Goal: Complete application form: Complete application form

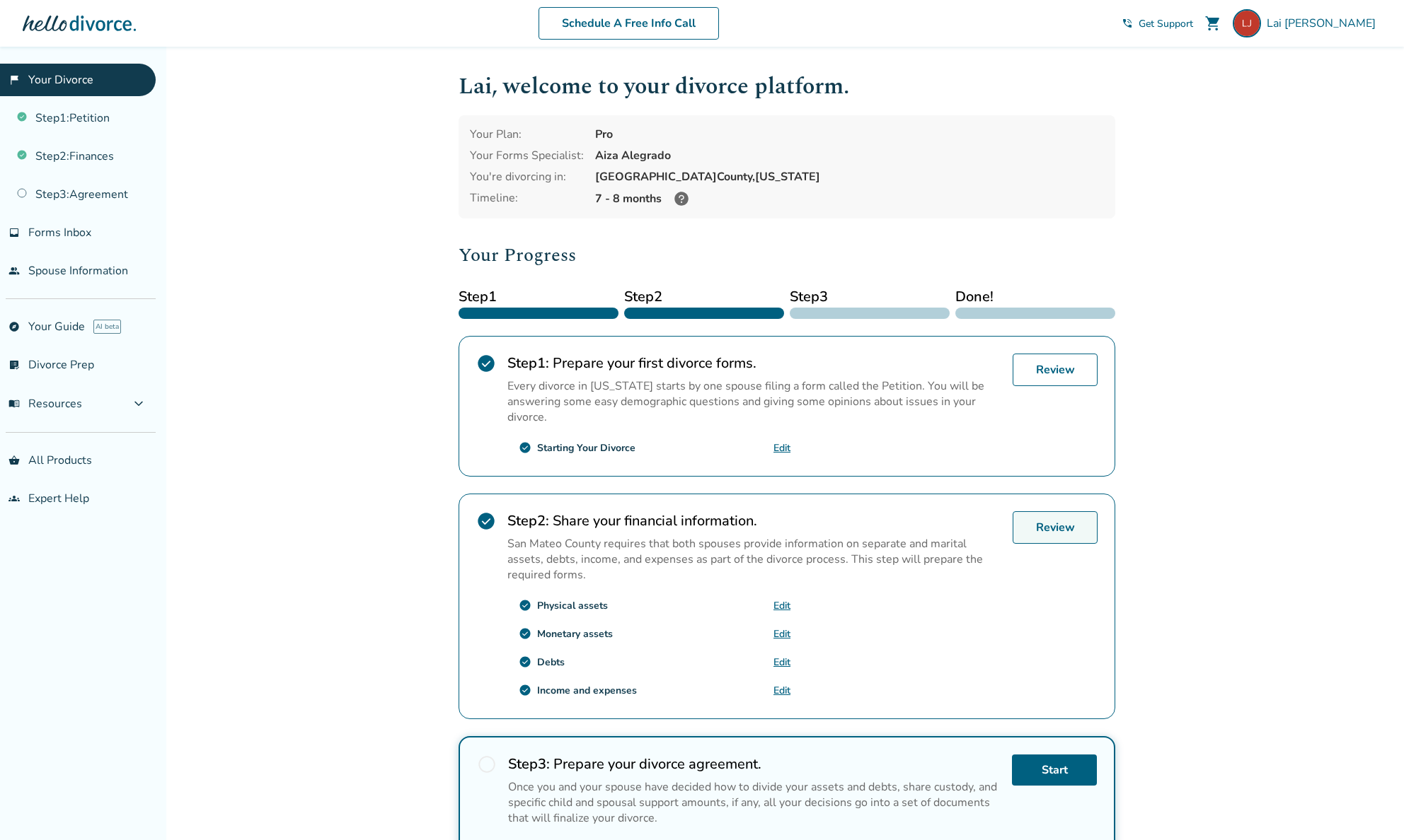
click at [1028, 525] on link "Review" at bounding box center [1055, 527] width 85 height 33
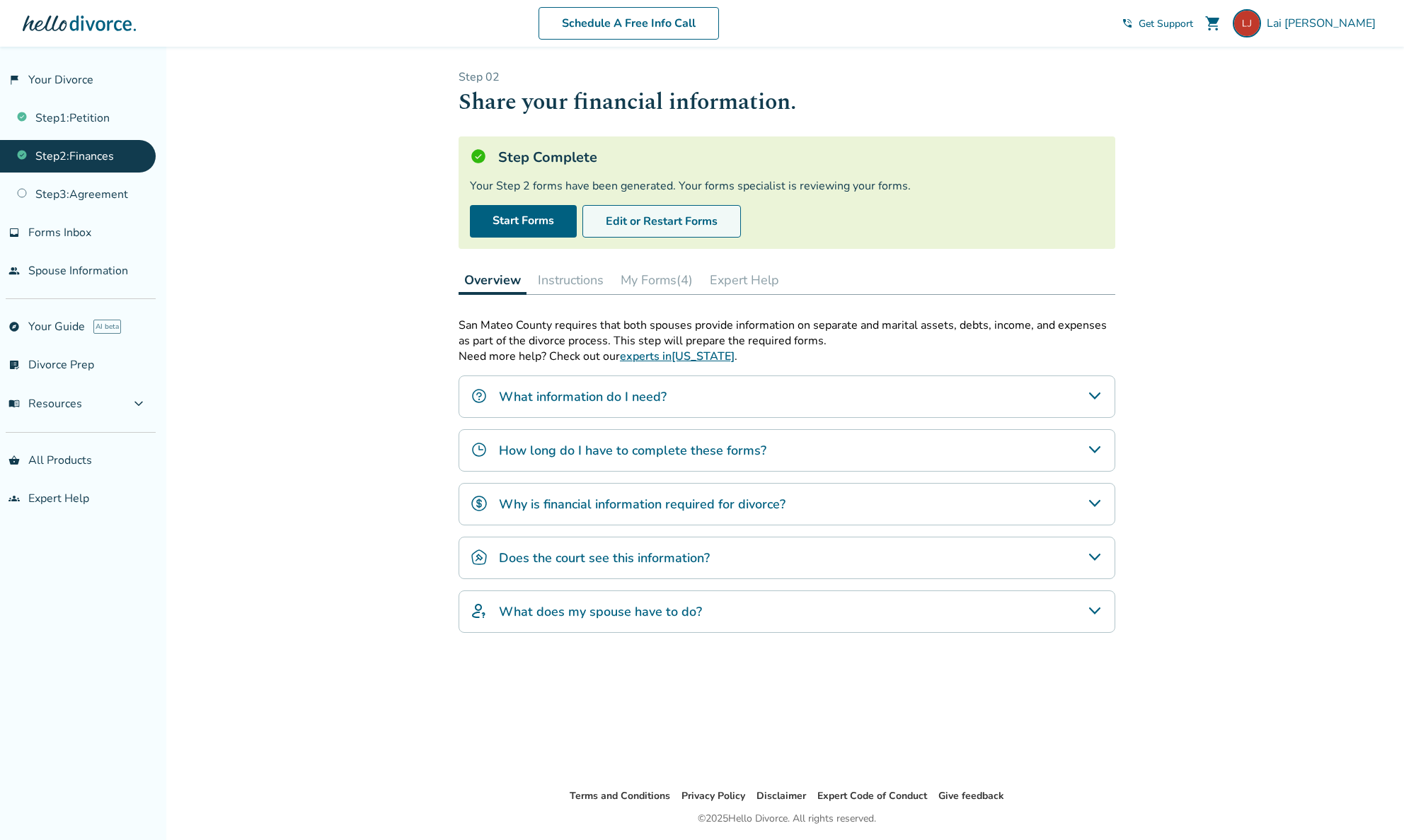
click at [612, 214] on button "Edit or Restart Forms" at bounding box center [661, 221] width 159 height 33
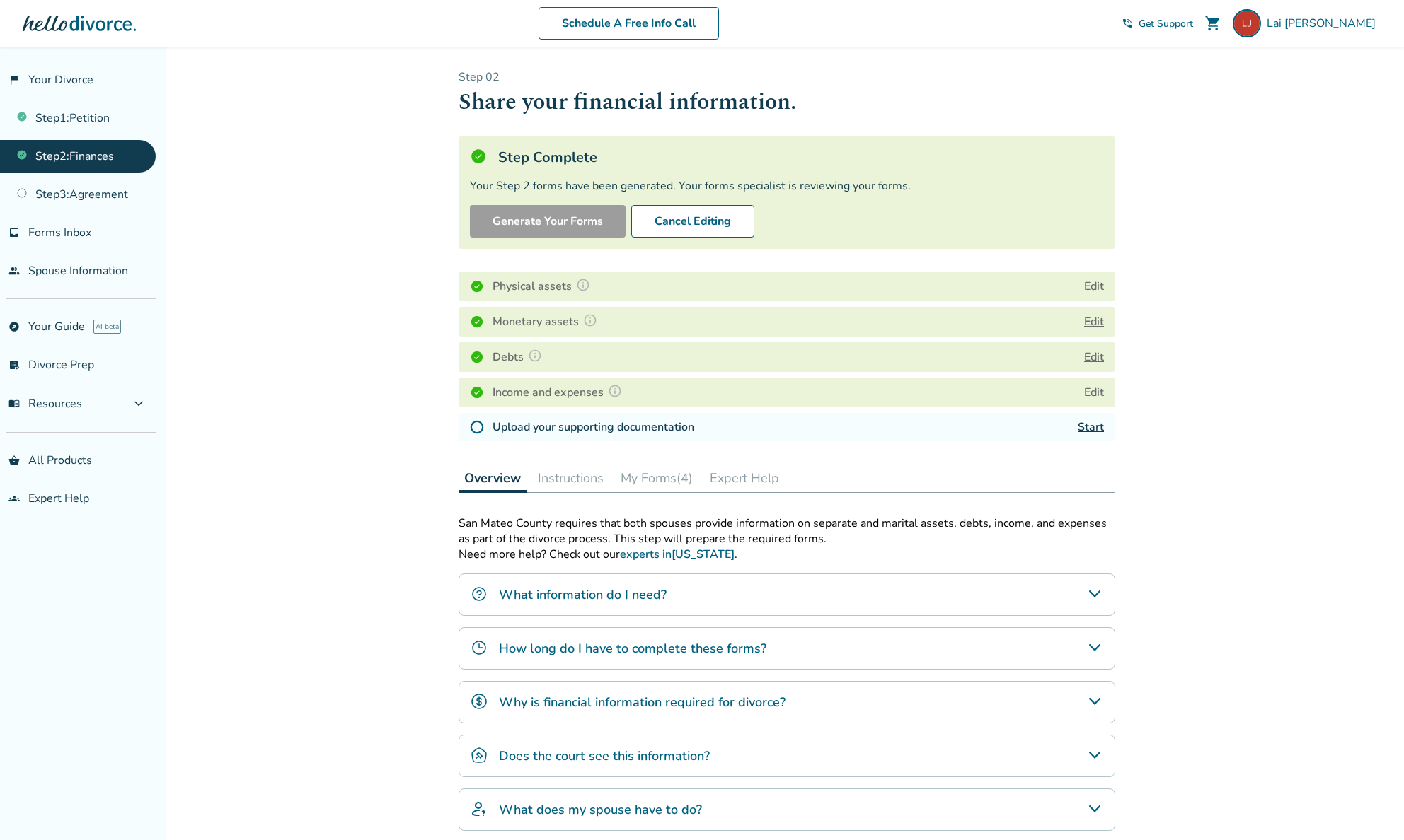
click at [1092, 289] on button "Edit" at bounding box center [1093, 286] width 20 height 17
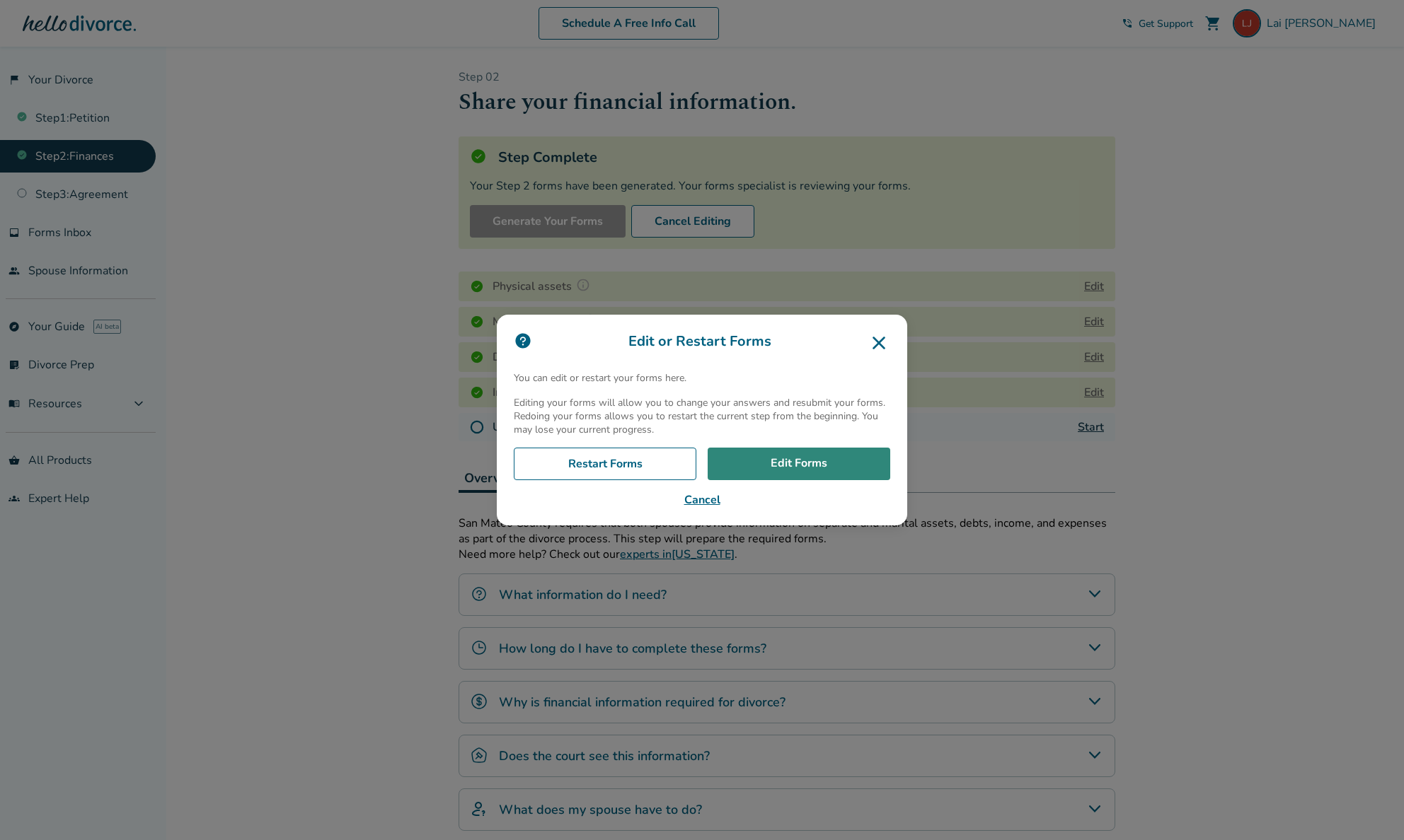
click at [748, 475] on link "Edit Forms" at bounding box center [799, 463] width 183 height 33
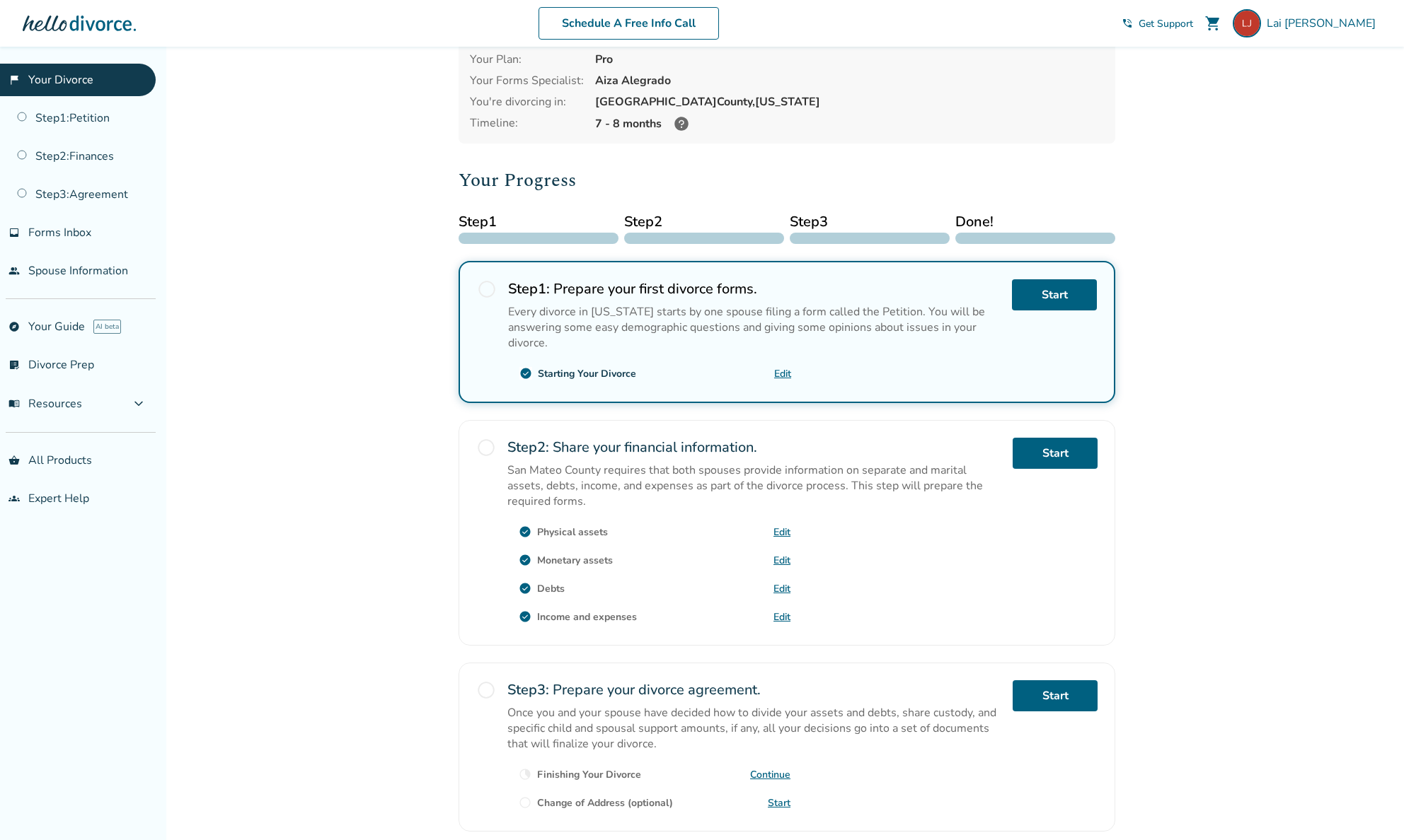
scroll to position [172, 0]
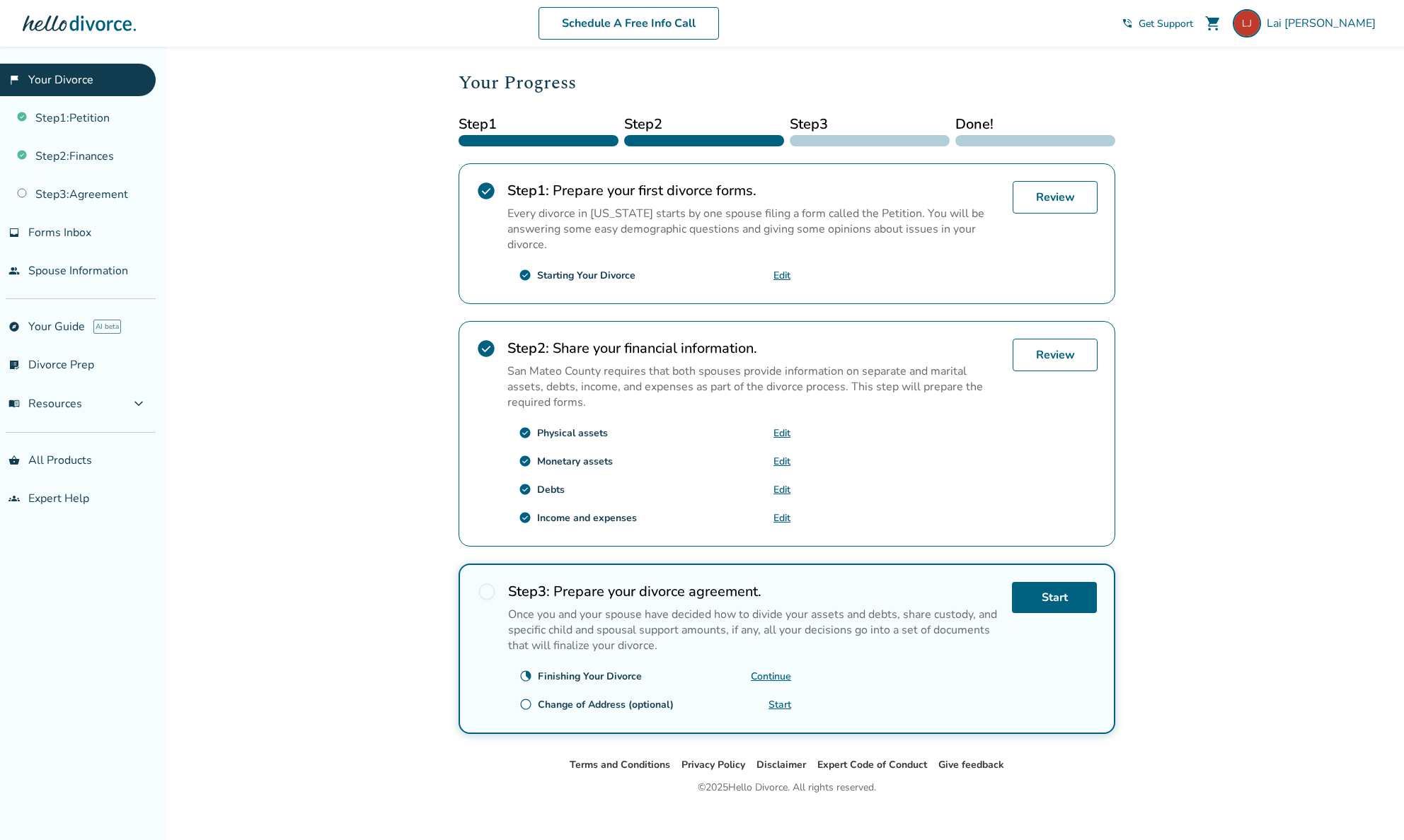
click at [786, 456] on link "Edit" at bounding box center [782, 461] width 17 height 14
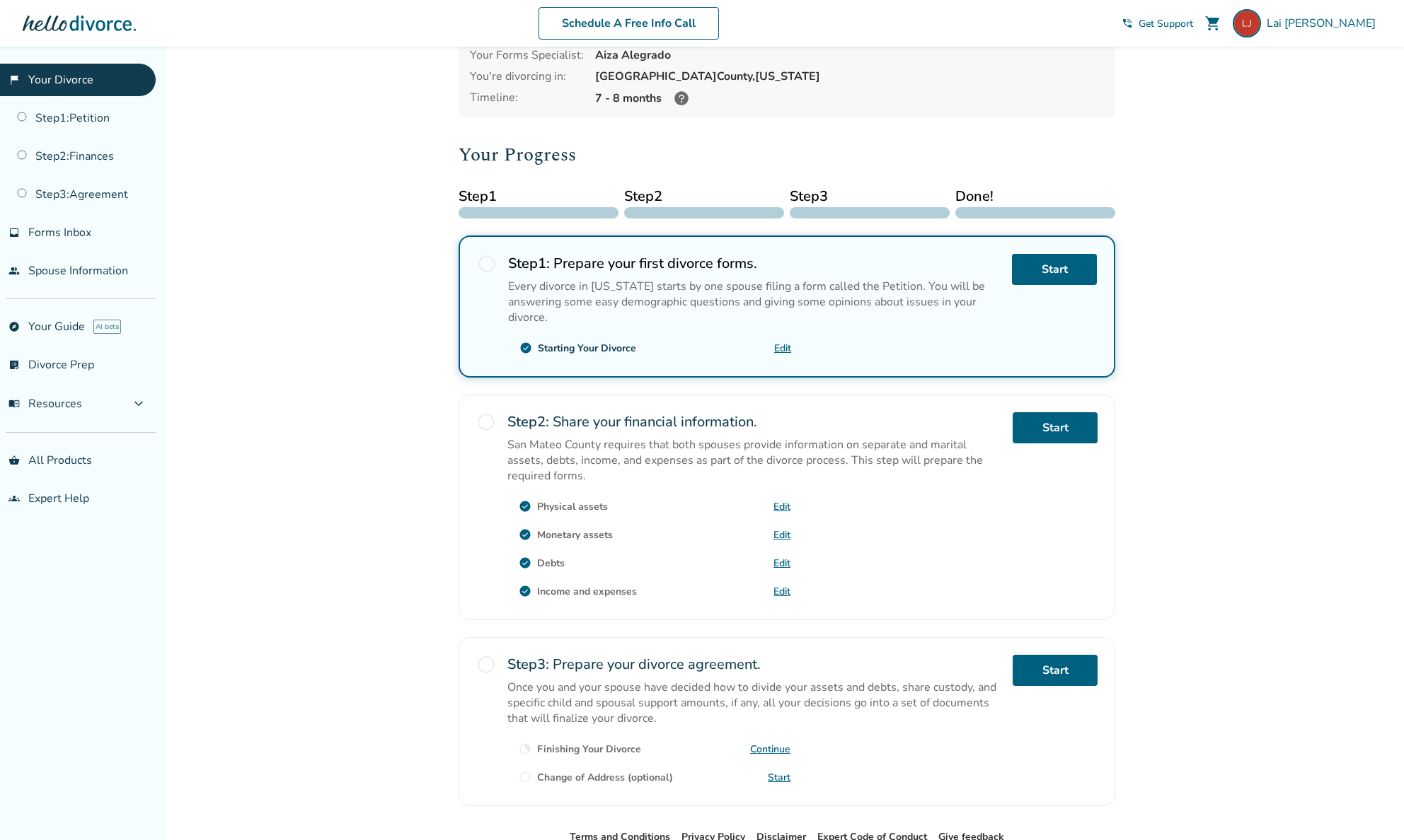
scroll to position [101, 0]
click at [780, 558] on link "Edit" at bounding box center [782, 563] width 17 height 14
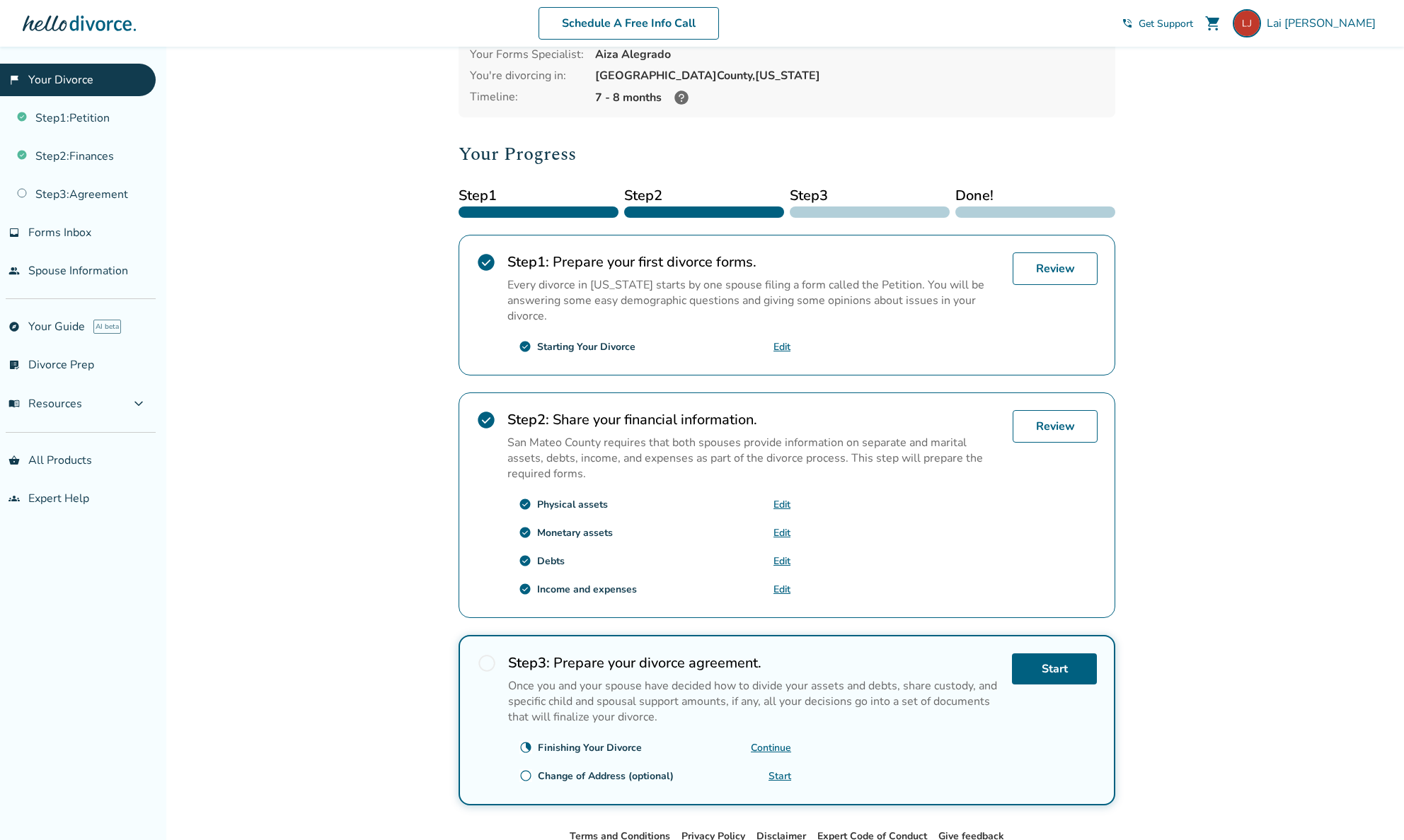
click at [784, 590] on link "Edit" at bounding box center [782, 589] width 17 height 14
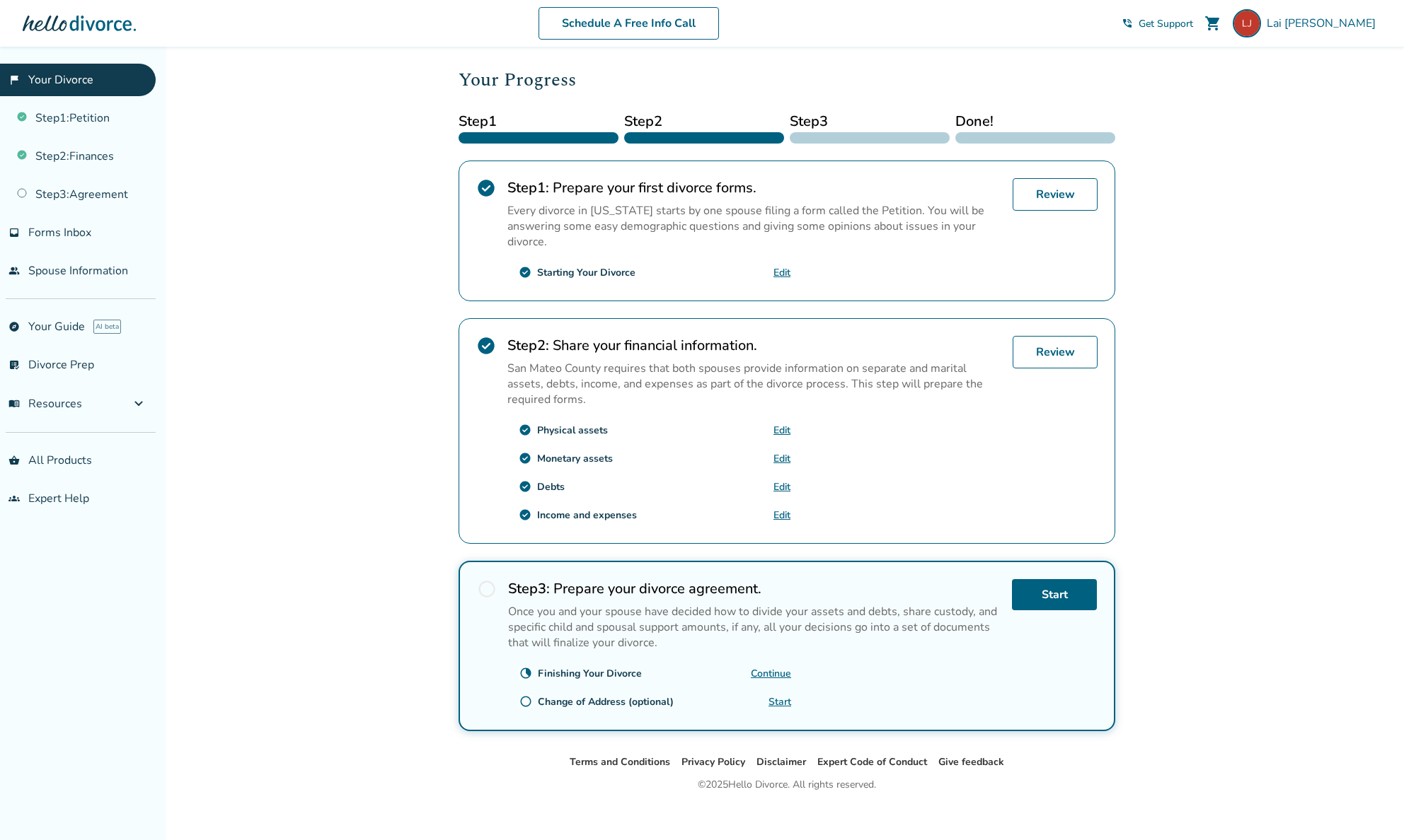
scroll to position [173, 0]
click at [1053, 592] on link "Start" at bounding box center [1054, 597] width 85 height 31
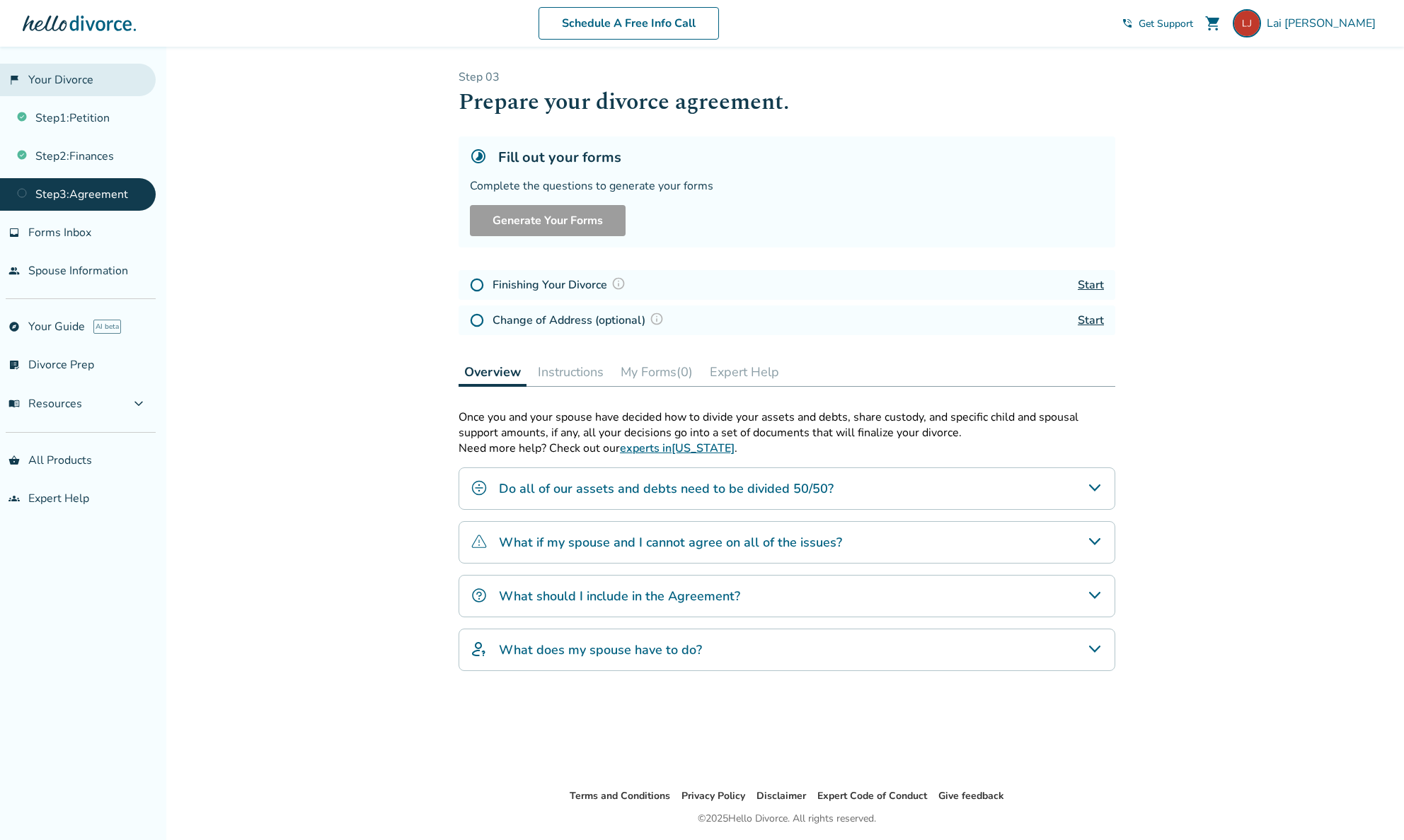
click at [57, 88] on link "flag_2 Your Divorce" at bounding box center [78, 80] width 156 height 33
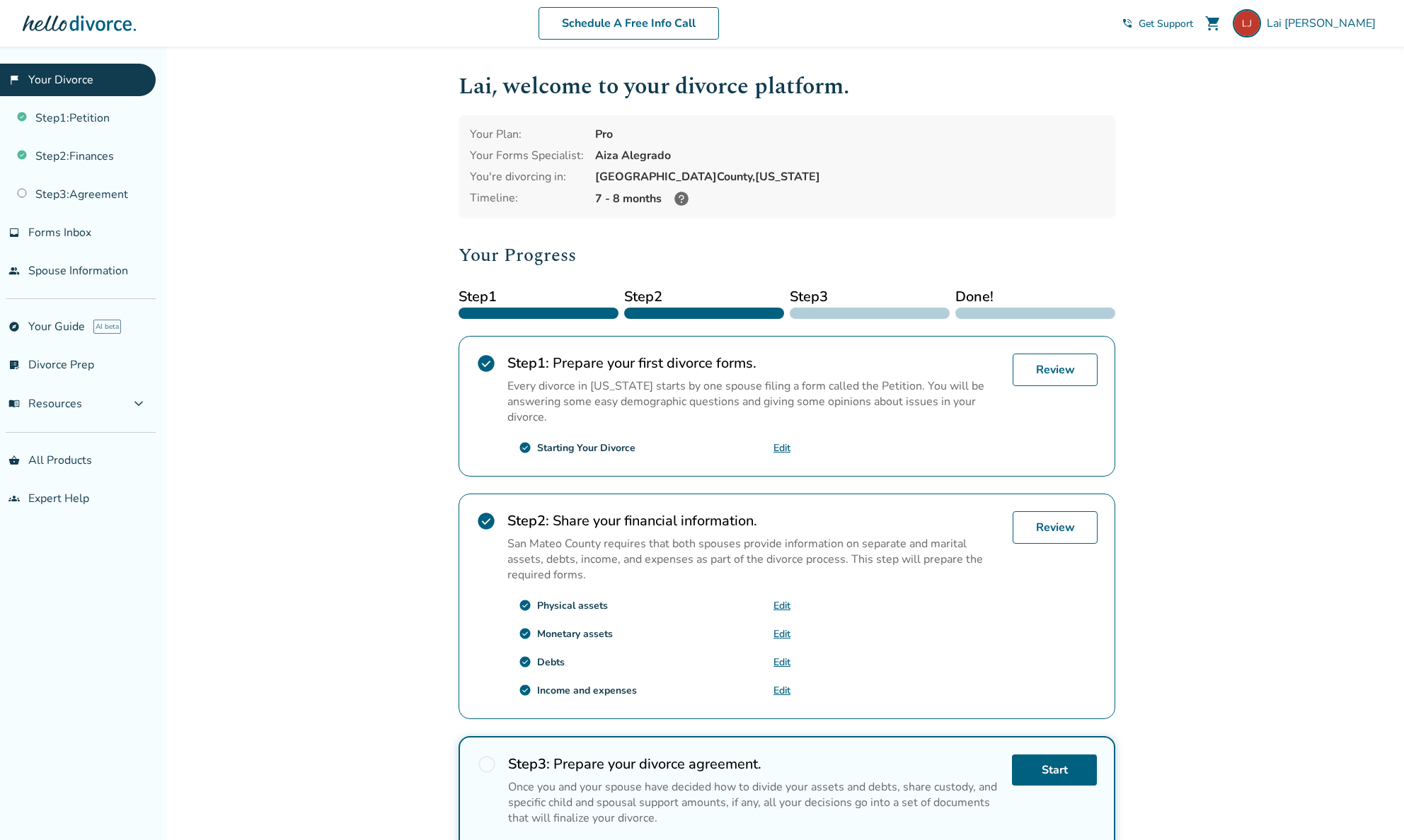
click at [688, 191] on div "7 - 8 months" at bounding box center [849, 198] width 509 height 17
click at [679, 199] on icon at bounding box center [682, 199] width 14 height 14
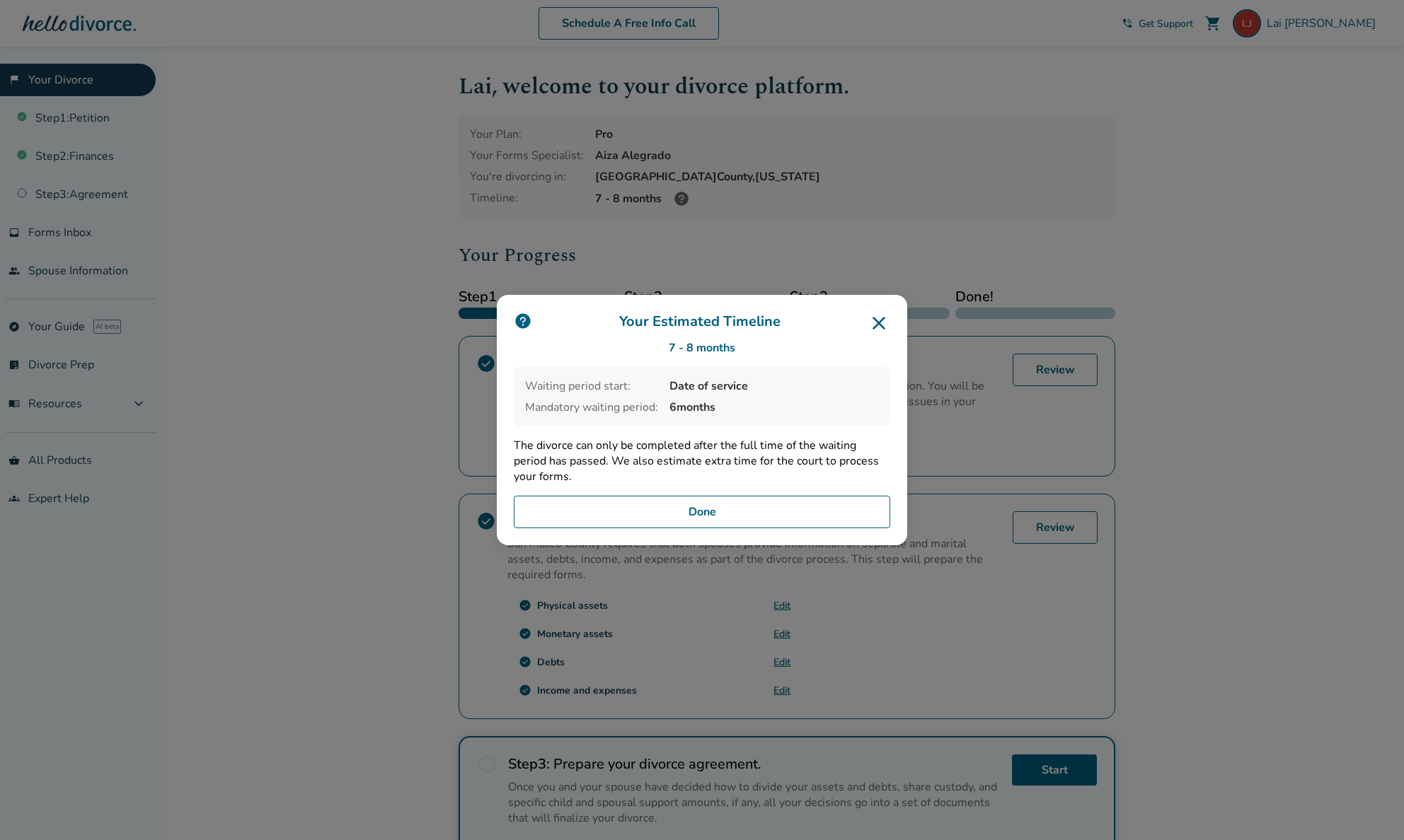
click at [853, 504] on button "Done" at bounding box center [702, 512] width 377 height 33
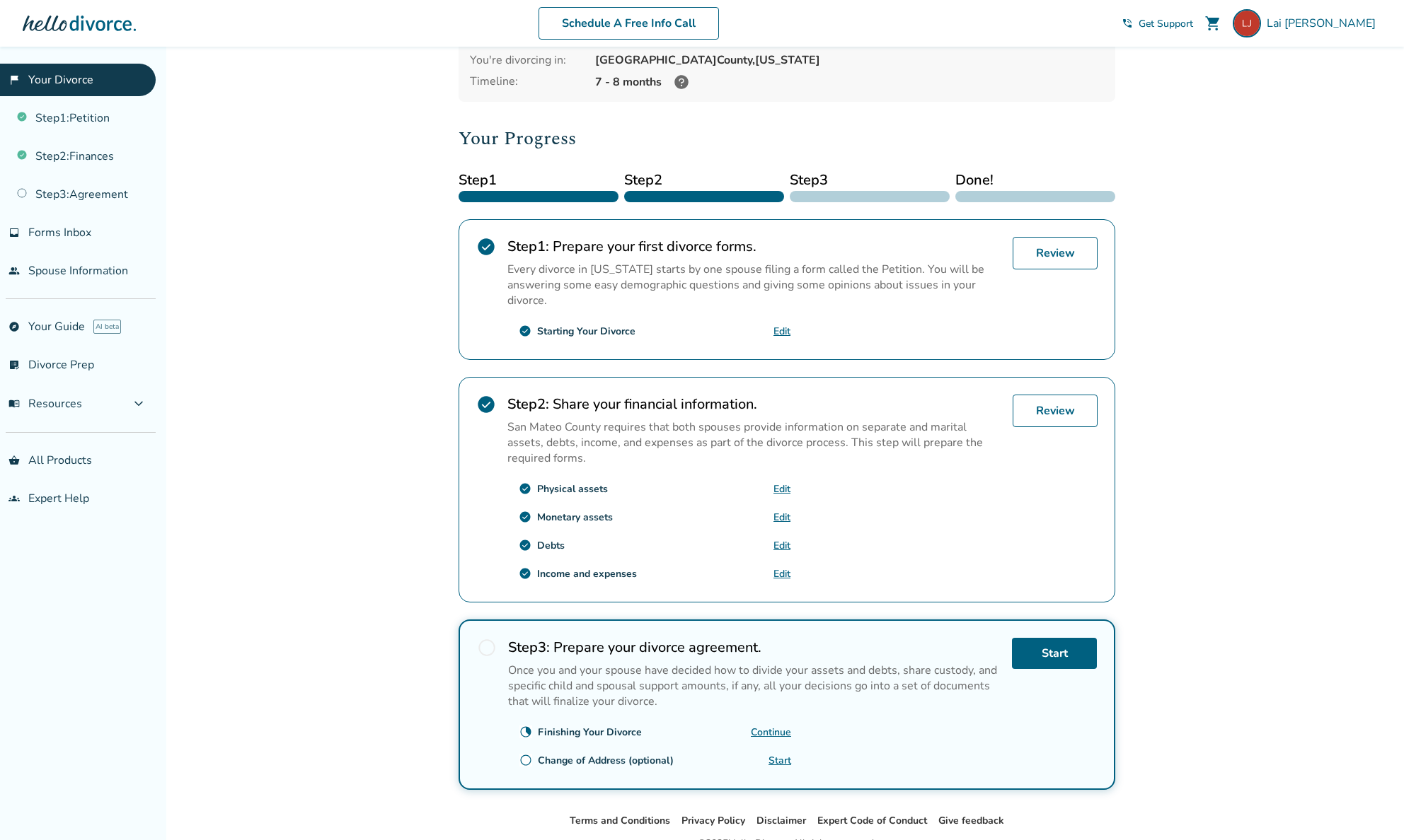
scroll to position [19, 0]
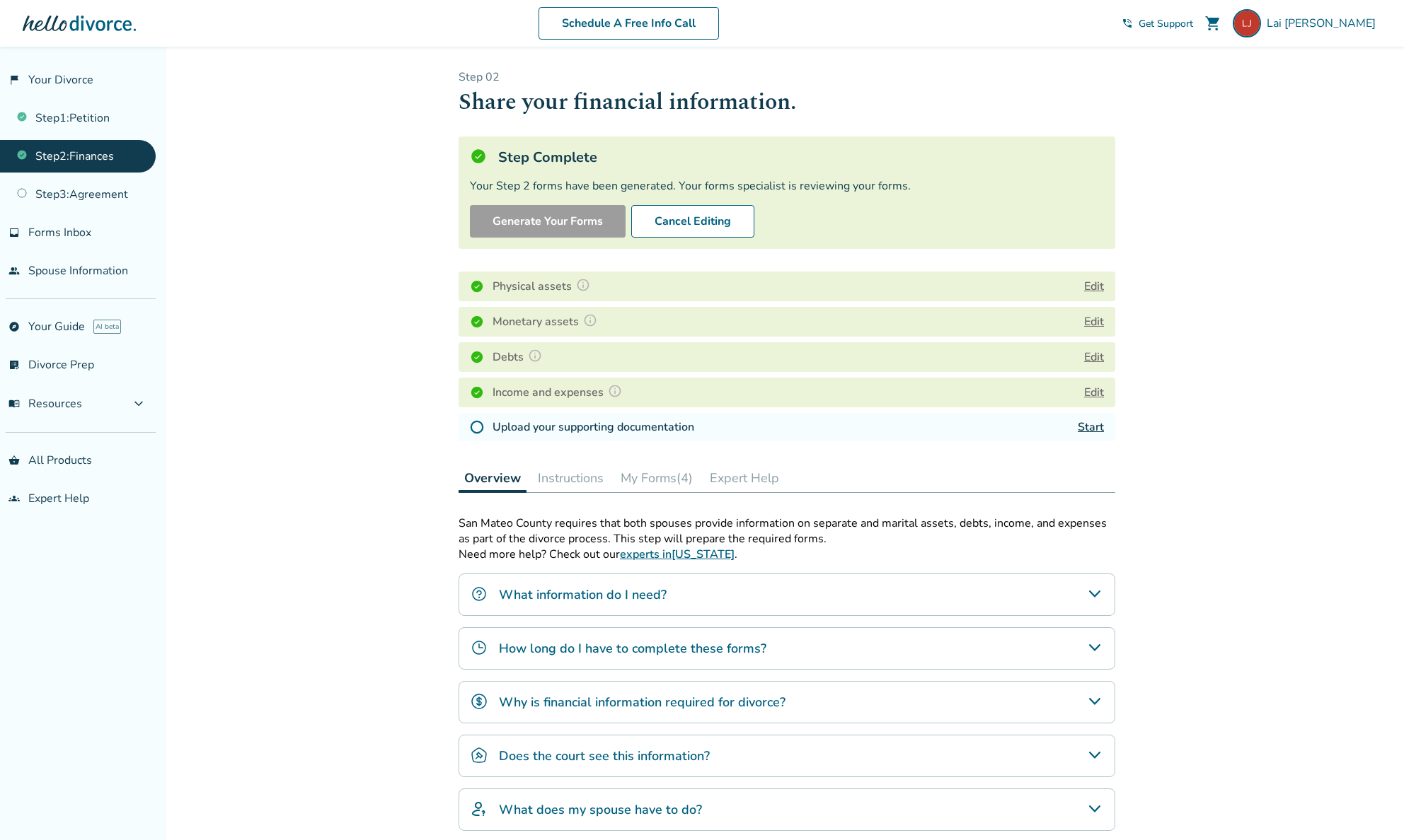
click at [1090, 428] on link "Start" at bounding box center [1091, 427] width 26 height 15
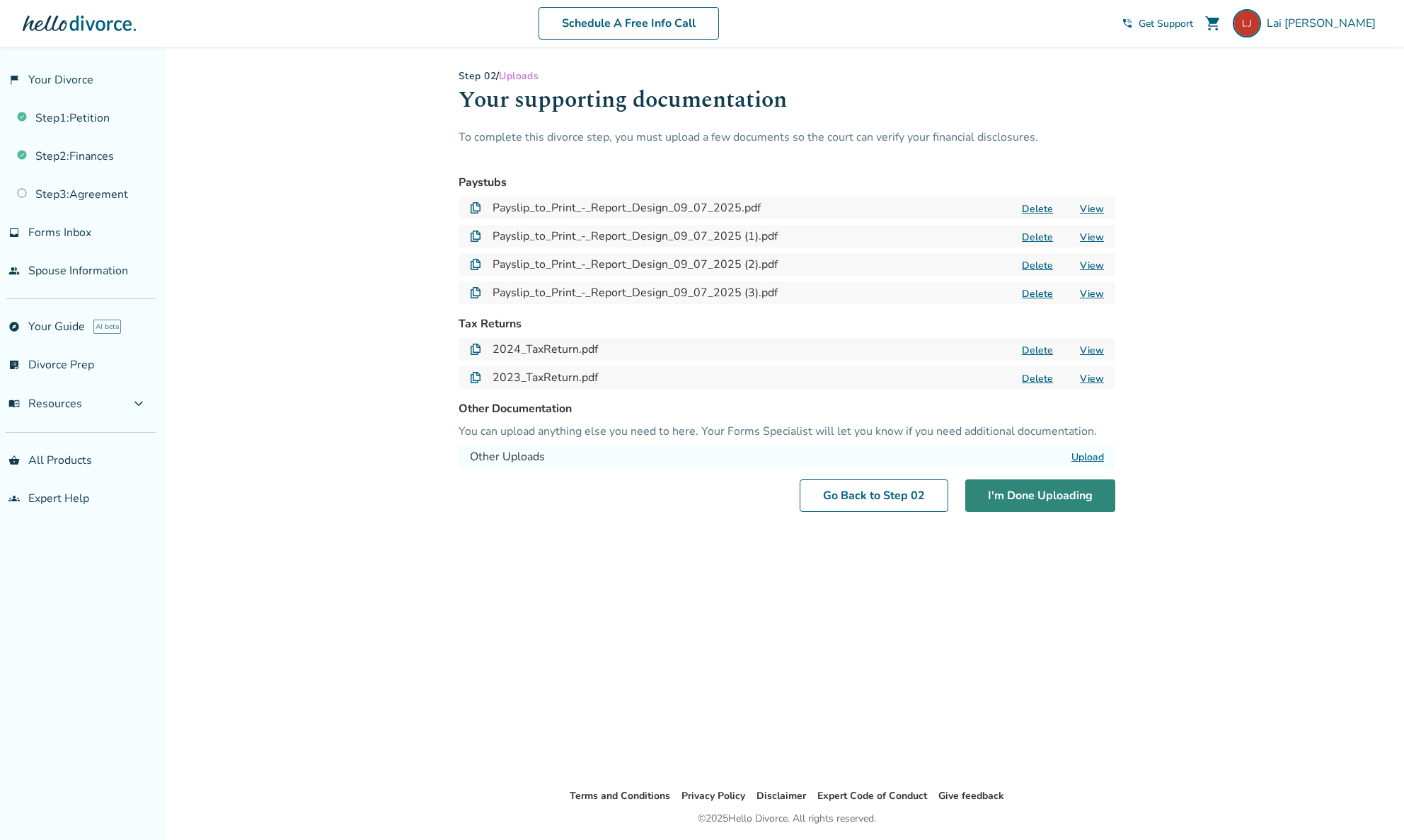
click at [1065, 495] on button "I'm Done Uploading" at bounding box center [1040, 495] width 150 height 33
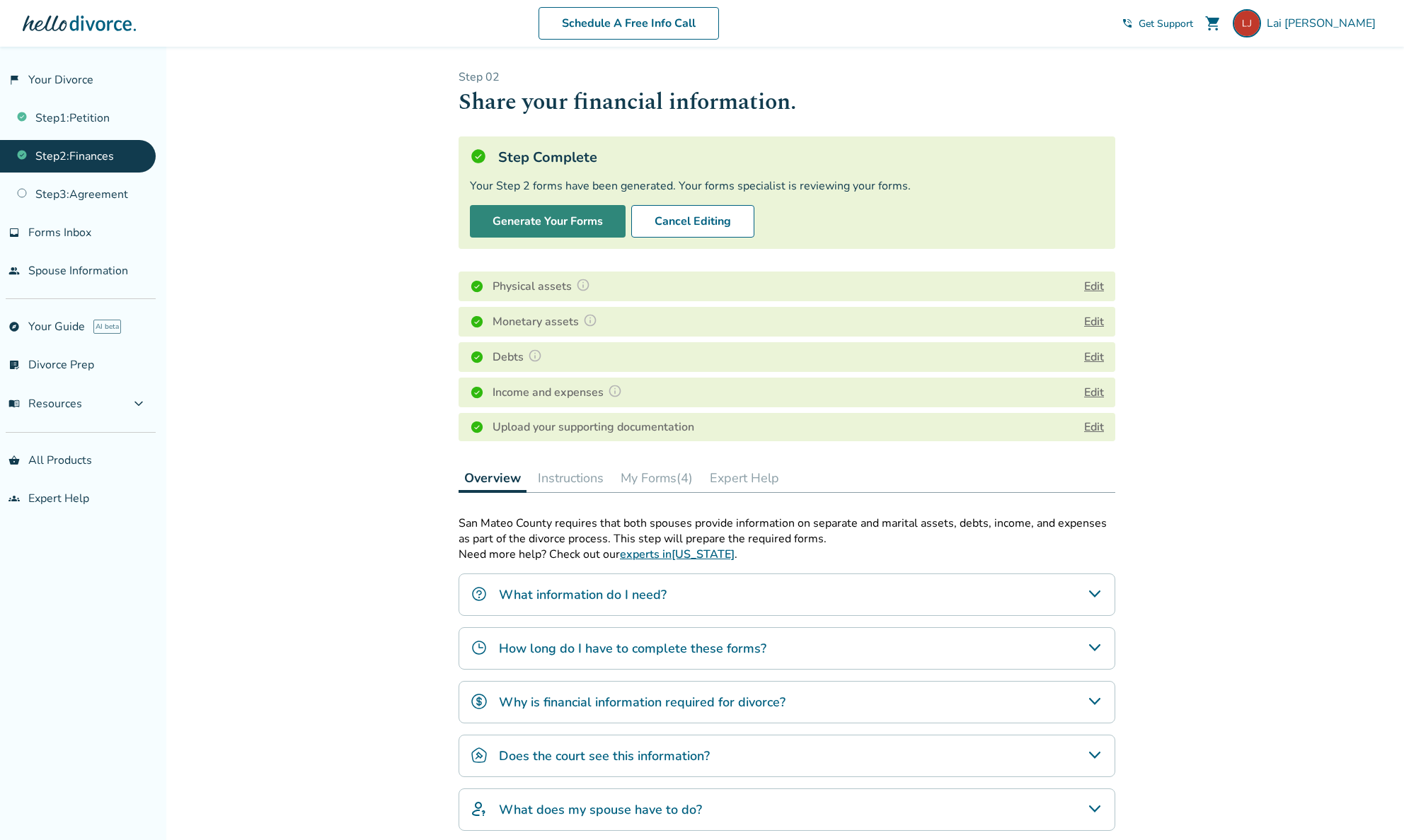
click at [577, 228] on button "Generate Your Forms" at bounding box center [548, 221] width 156 height 33
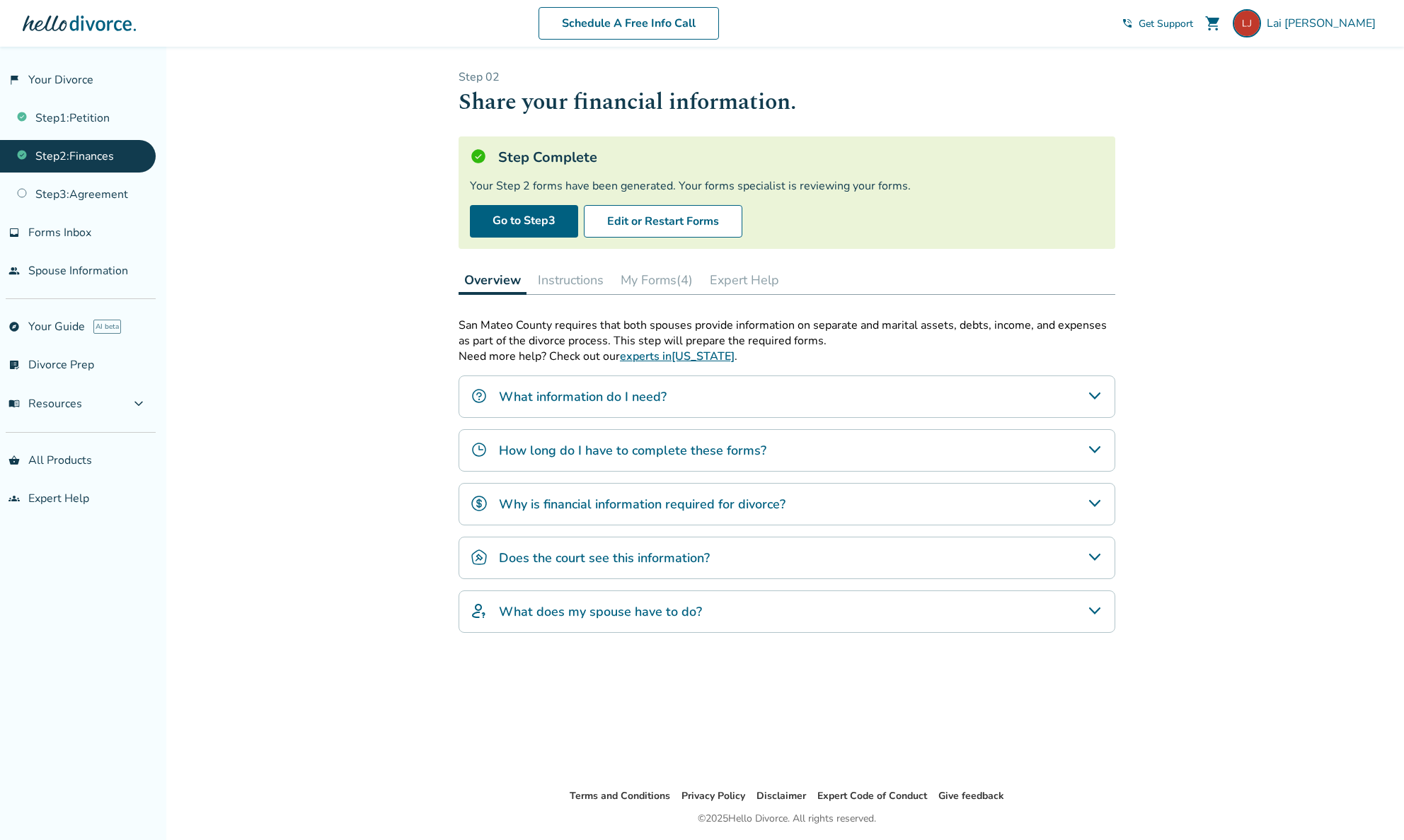
scroll to position [46, 0]
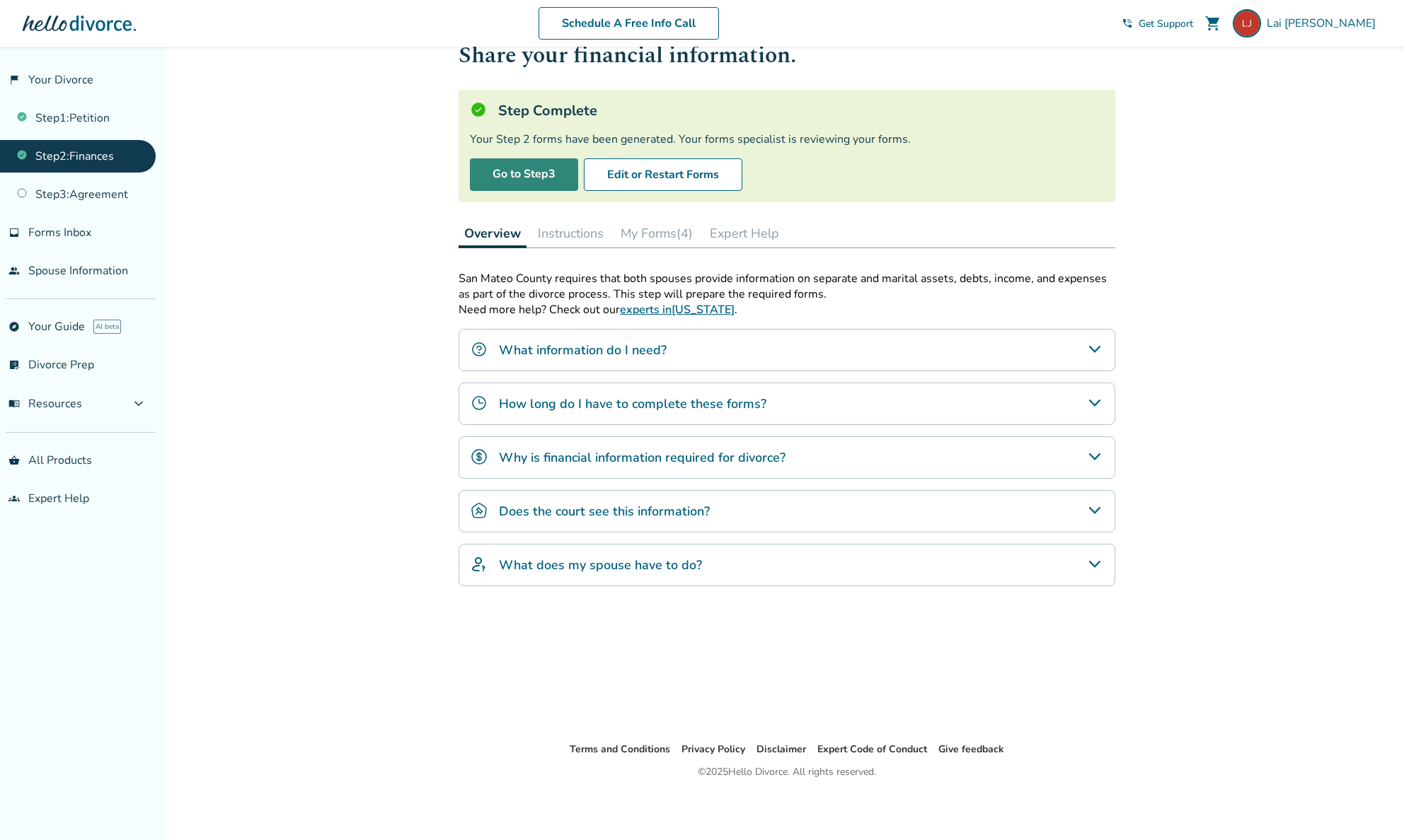
click at [511, 169] on link "Go to Step 3" at bounding box center [524, 175] width 108 height 33
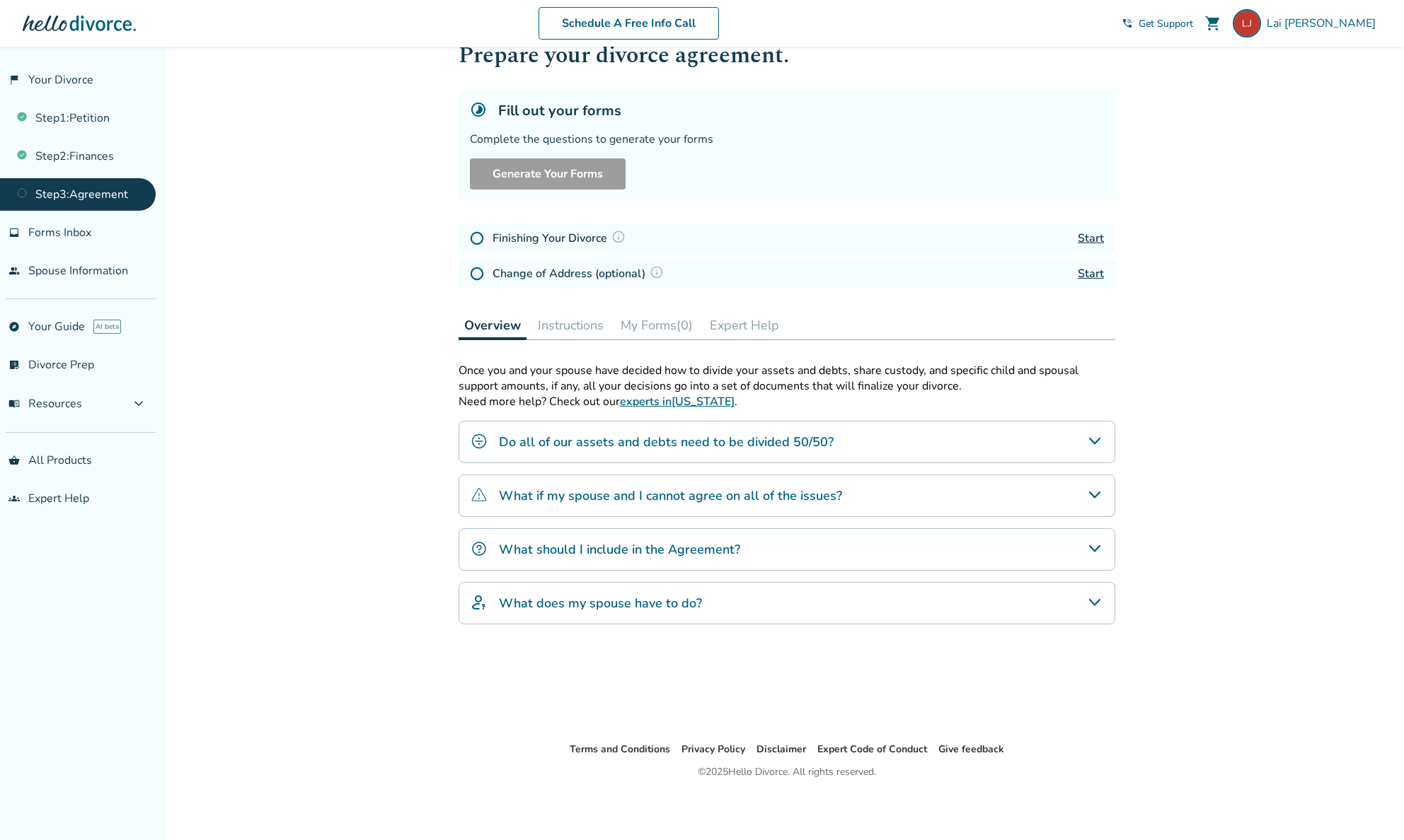
click at [1106, 240] on div "Finishing Your Divorce Start" at bounding box center [787, 238] width 656 height 30
click at [1103, 237] on link "Start" at bounding box center [1091, 238] width 26 height 15
